Goal: Communication & Community: Answer question/provide support

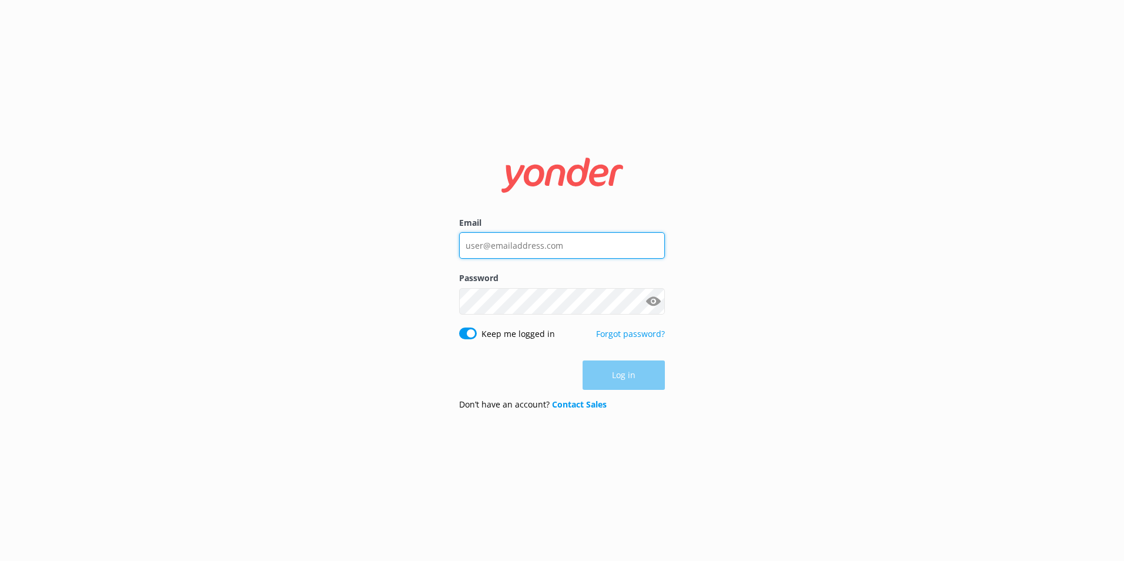
type input "[PERSON_NAME][EMAIL_ADDRESS][PERSON_NAME][DOMAIN_NAME]"
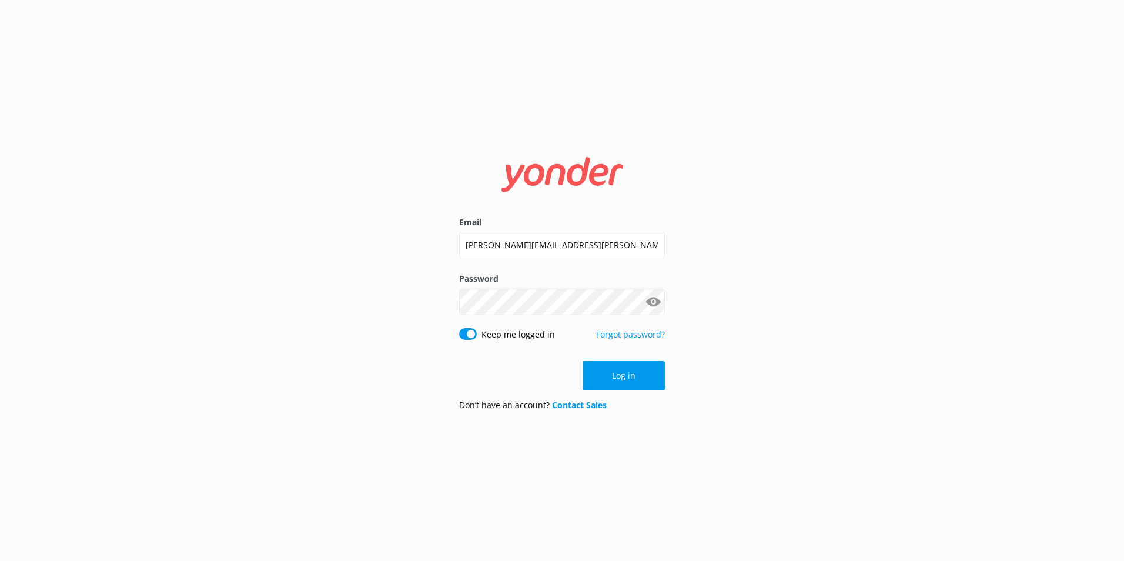
click at [625, 370] on div "Log in" at bounding box center [562, 375] width 206 height 29
click at [624, 370] on button "Log in" at bounding box center [623, 375] width 82 height 29
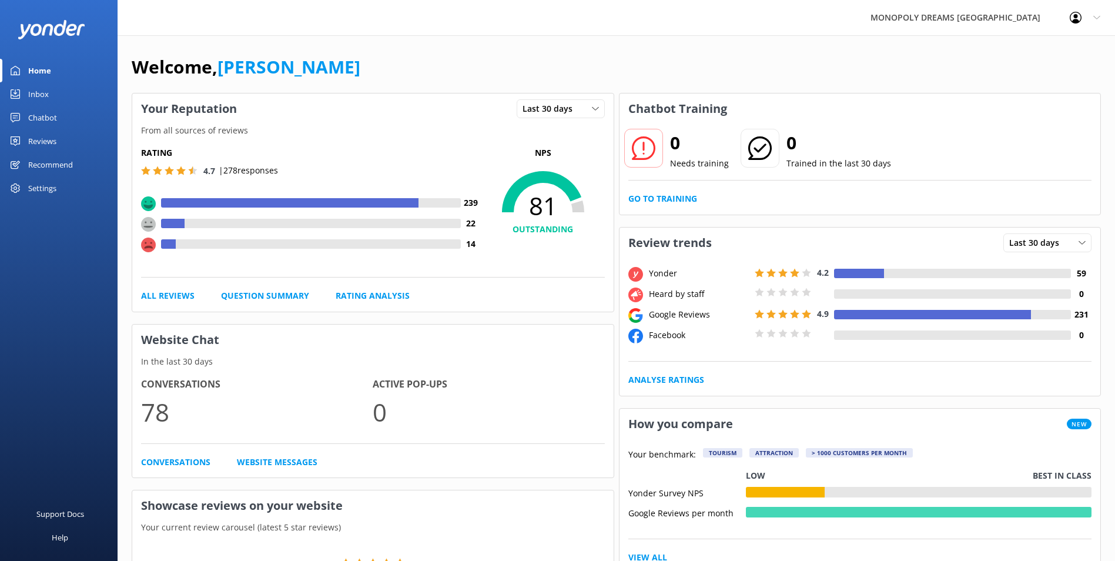
click at [53, 88] on link "Inbox" at bounding box center [59, 94] width 118 height 24
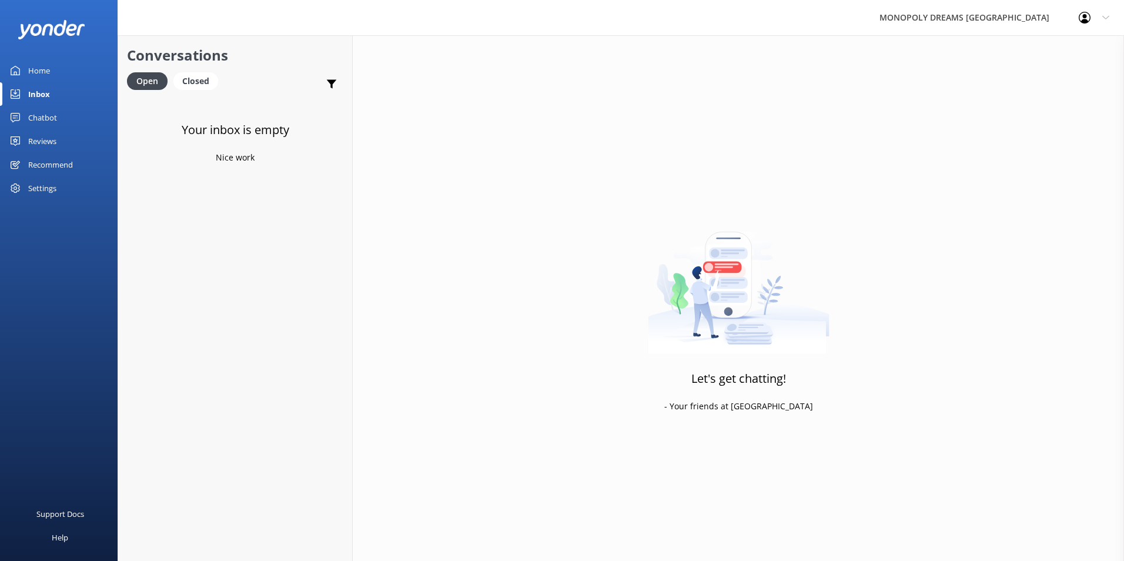
click at [26, 111] on link "Chatbot" at bounding box center [59, 118] width 118 height 24
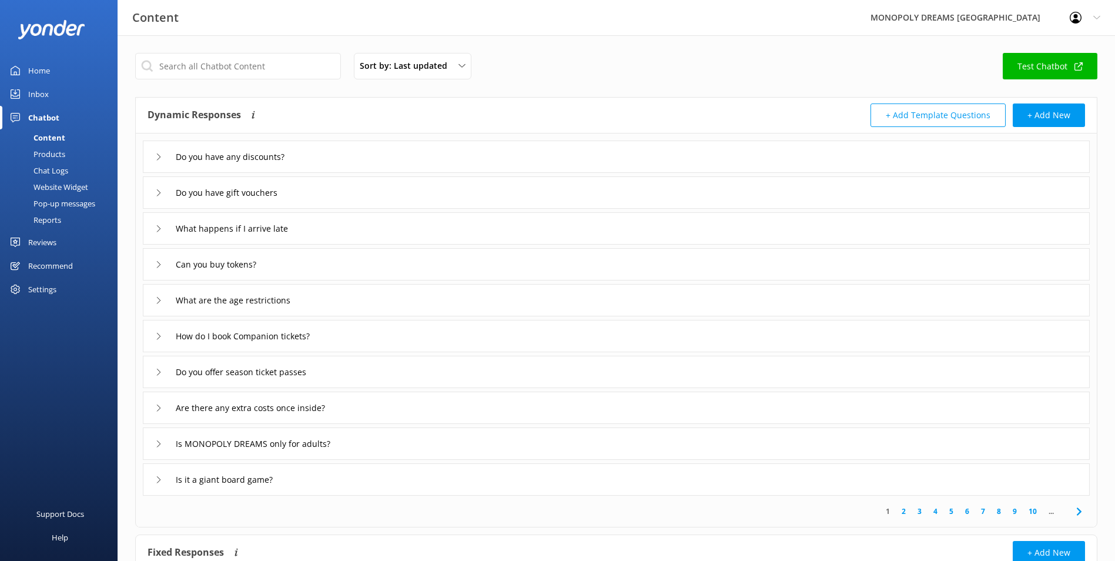
click at [29, 242] on div "Reviews" at bounding box center [42, 242] width 28 height 24
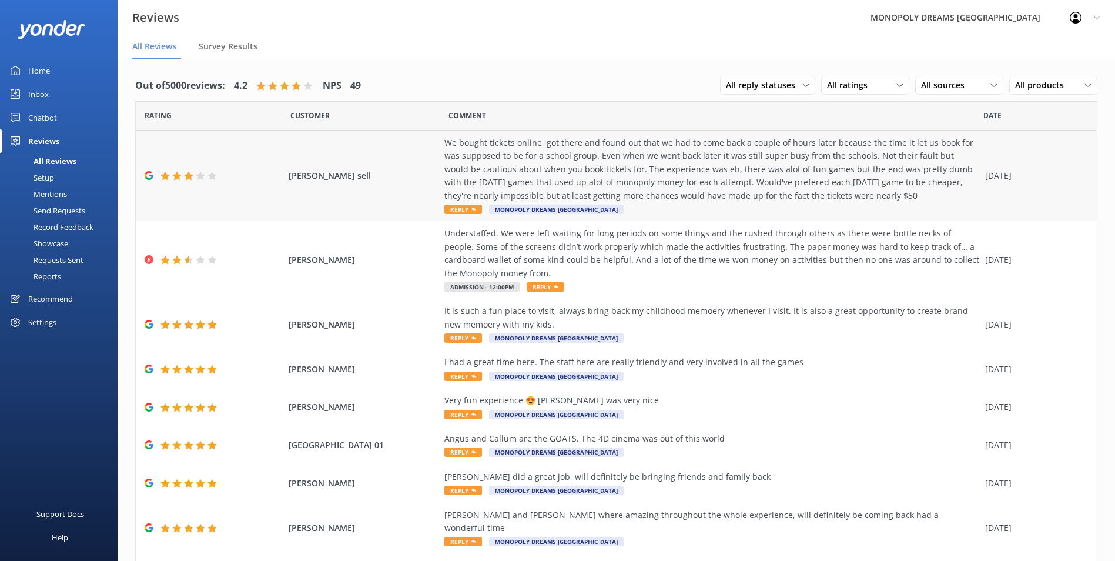
click at [841, 196] on div "We bought tickets online, got there and found out that we had to come back a co…" at bounding box center [711, 169] width 535 height 66
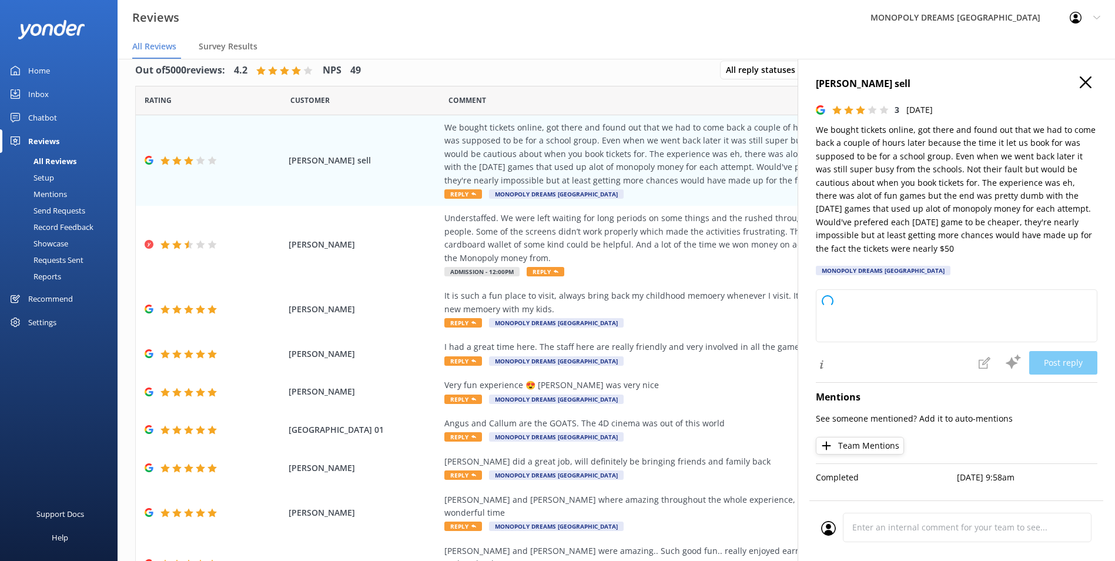
scroll to position [24, 0]
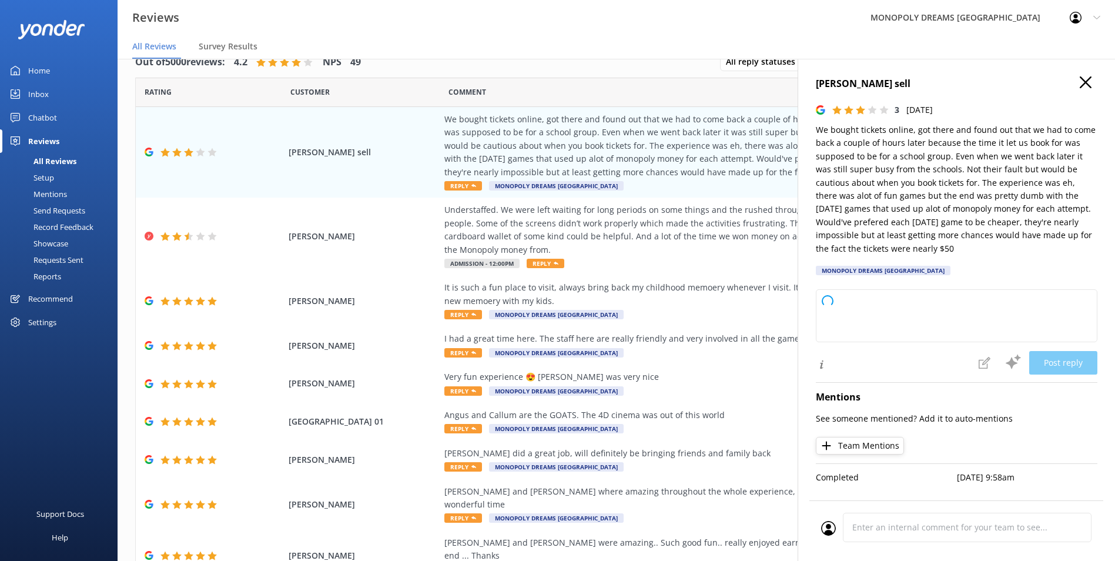
type textarea "Thank you for your feedback and for sharing your experience with us. We’re sorr…"
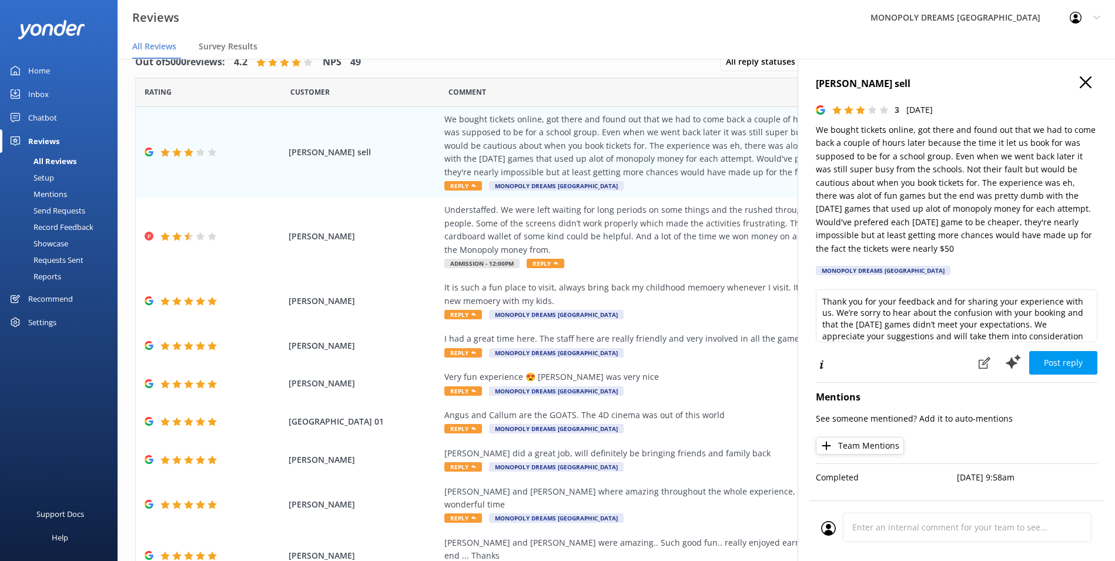
scroll to position [41, 0]
click at [1089, 82] on icon "button" at bounding box center [1085, 82] width 12 height 12
